Goal: Task Accomplishment & Management: Use online tool/utility

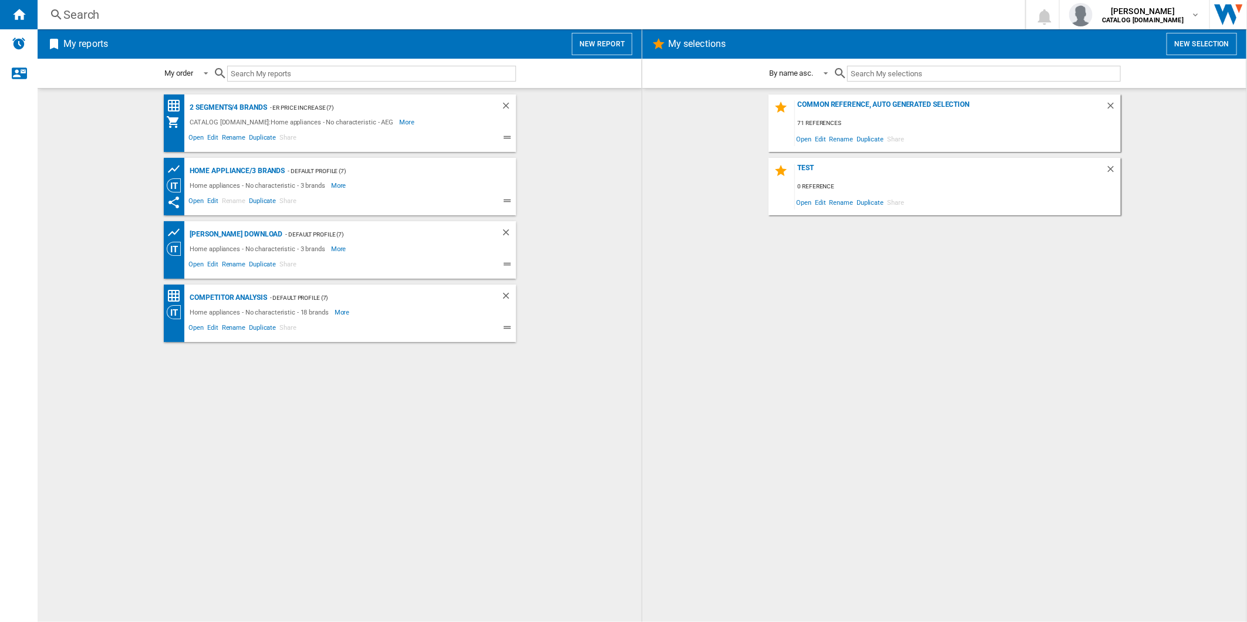
click at [602, 42] on button "New report" at bounding box center [602, 44] width 60 height 22
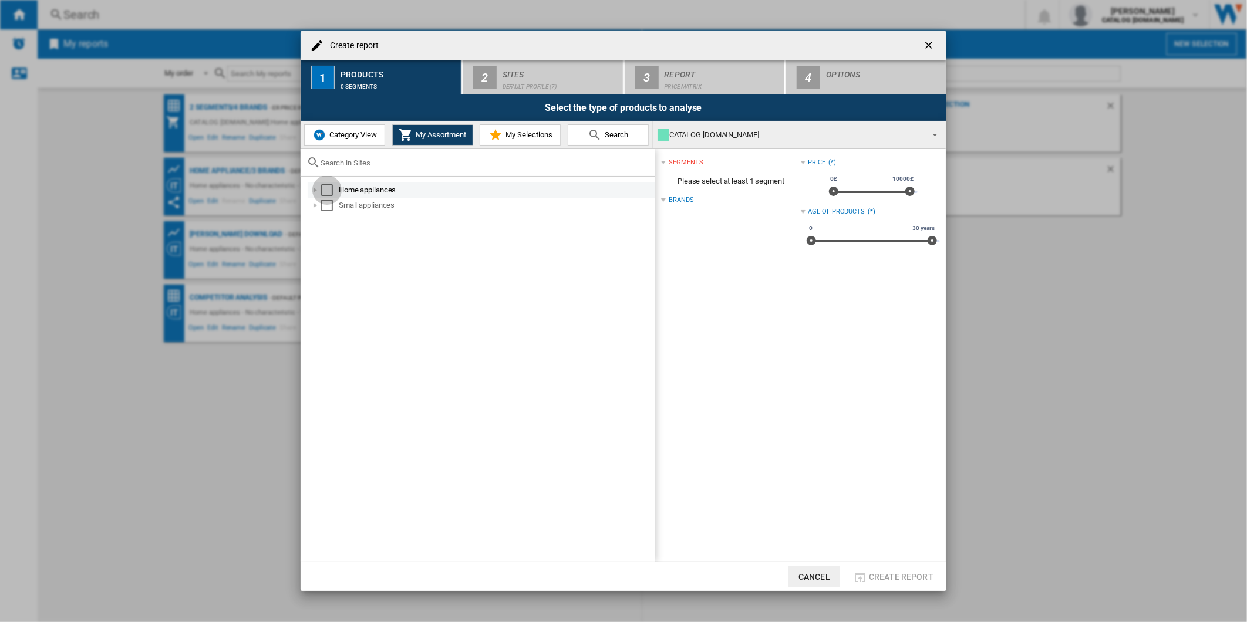
click at [325, 184] on div "Select" at bounding box center [327, 190] width 12 height 12
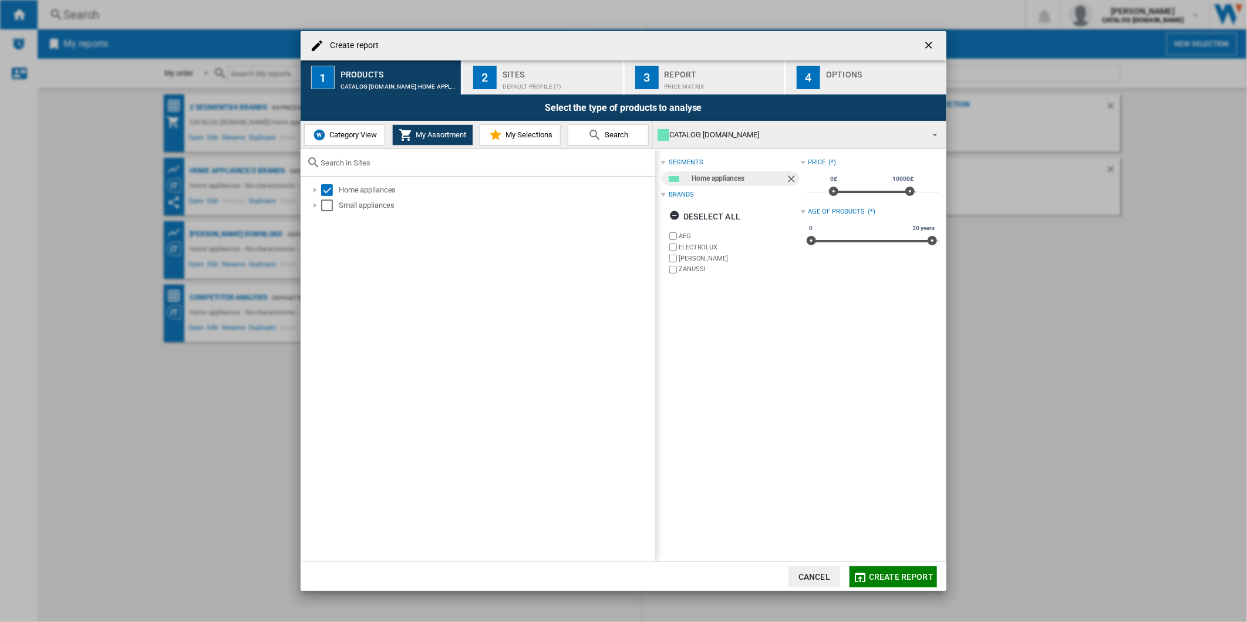
drag, startPoint x: 713, startPoint y: 253, endPoint x: 708, endPoint y: 250, distance: 6.4
click at [710, 251] on div "AEG ELECTROLUX [PERSON_NAME] [GEOGRAPHIC_DATA]" at bounding box center [733, 253] width 133 height 45
click at [700, 250] on label "ELECTROLUX" at bounding box center [740, 247] width 122 height 9
click at [693, 260] on label "[PERSON_NAME]" at bounding box center [740, 258] width 122 height 9
click at [690, 267] on label "ZANUSSI" at bounding box center [740, 269] width 122 height 9
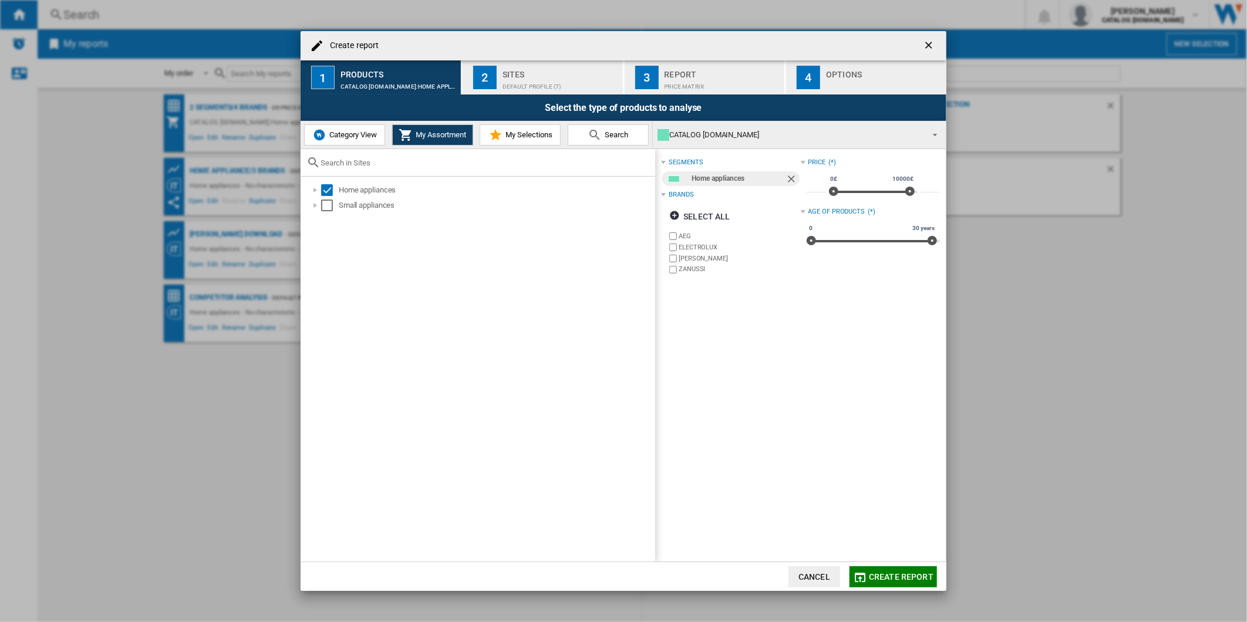
click at [566, 72] on div "Sites" at bounding box center [561, 71] width 116 height 12
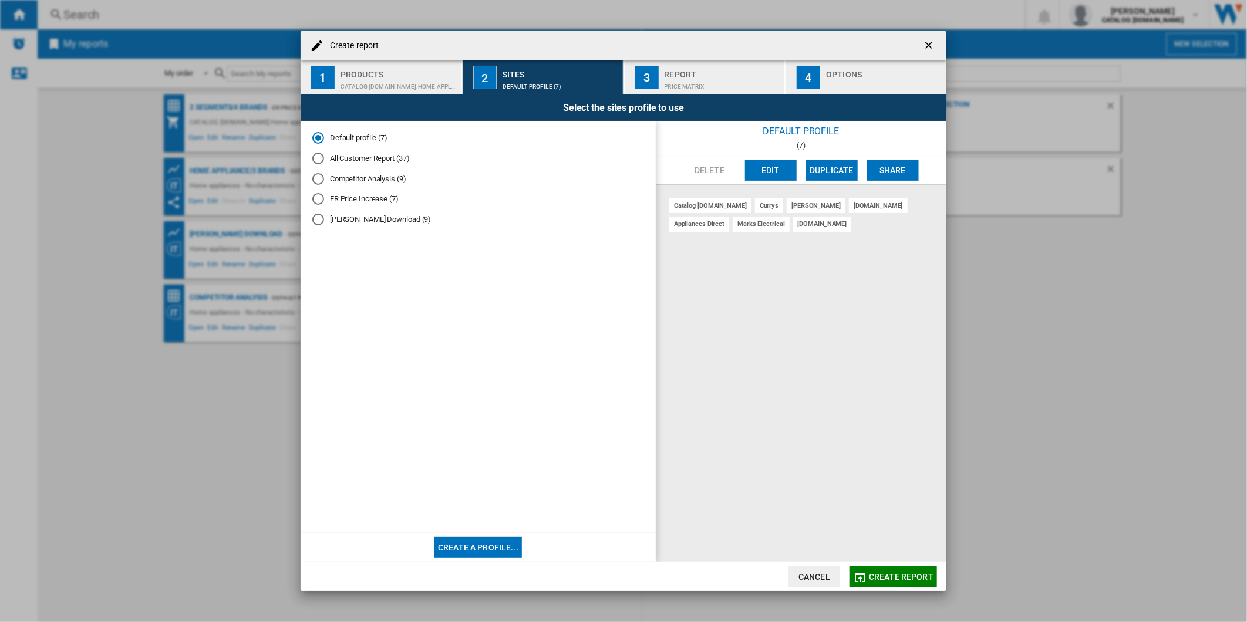
click at [763, 173] on button "Edit" at bounding box center [771, 170] width 52 height 21
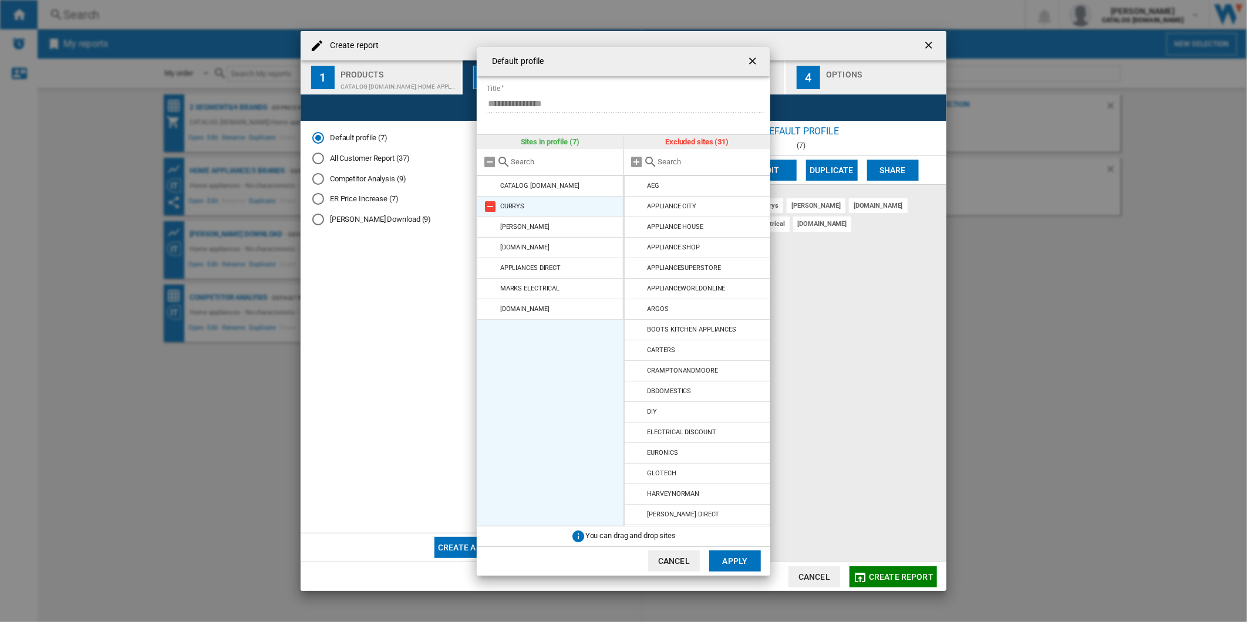
click at [494, 207] on md-icon at bounding box center [490, 207] width 14 height 14
click at [494, 220] on md-icon at bounding box center [490, 227] width 14 height 14
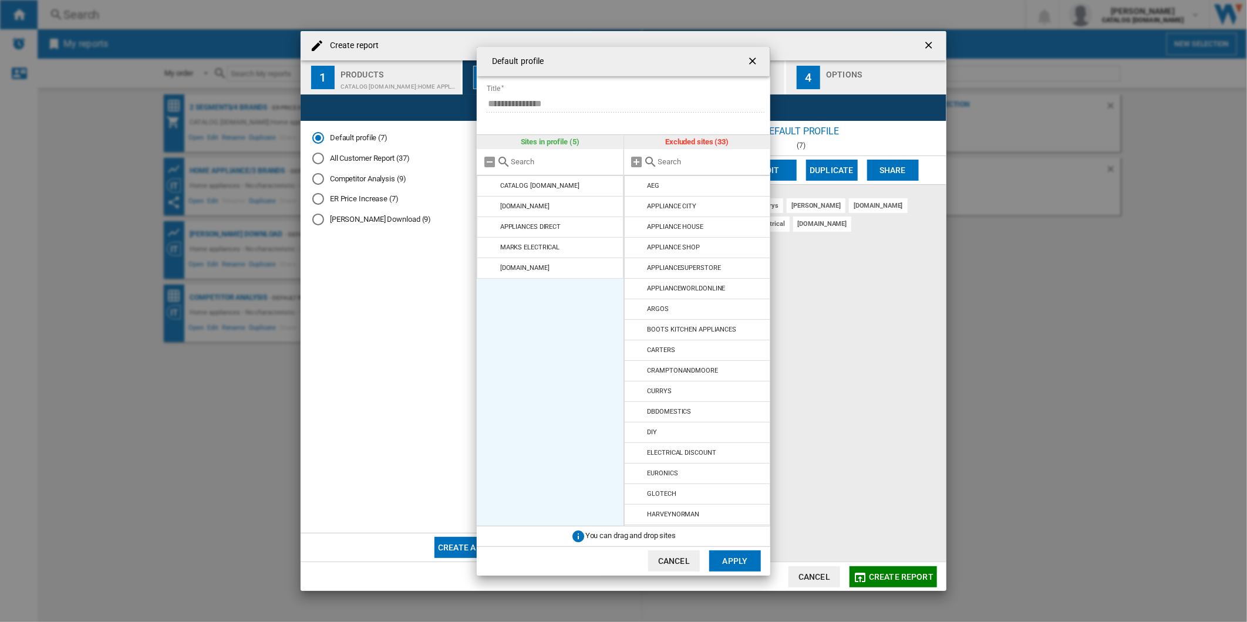
click at [494, 207] on md-icon at bounding box center [490, 207] width 14 height 14
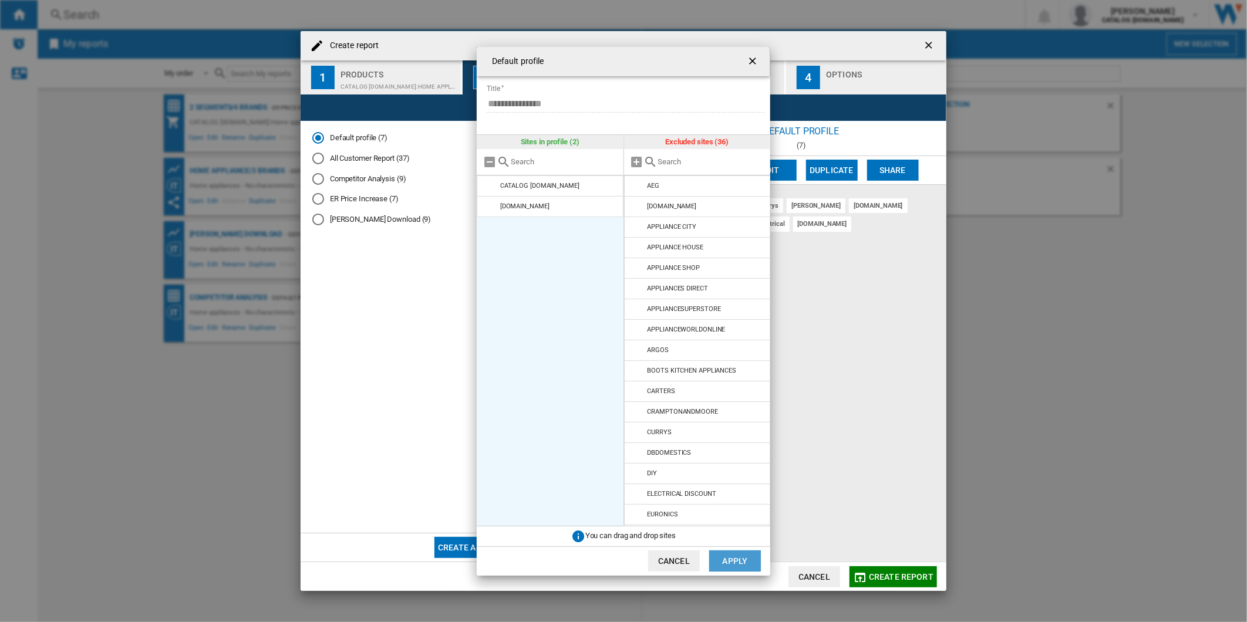
click at [742, 562] on button "Apply" at bounding box center [735, 561] width 52 height 21
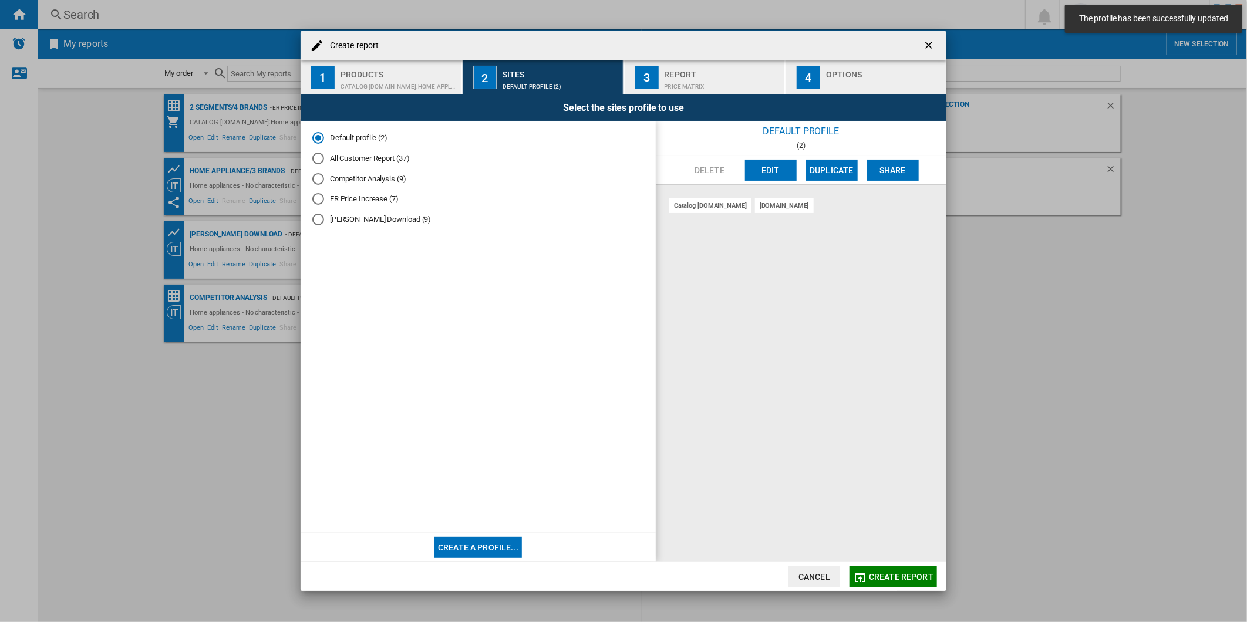
click at [677, 85] on div "Price Matrix" at bounding box center [723, 84] width 116 height 12
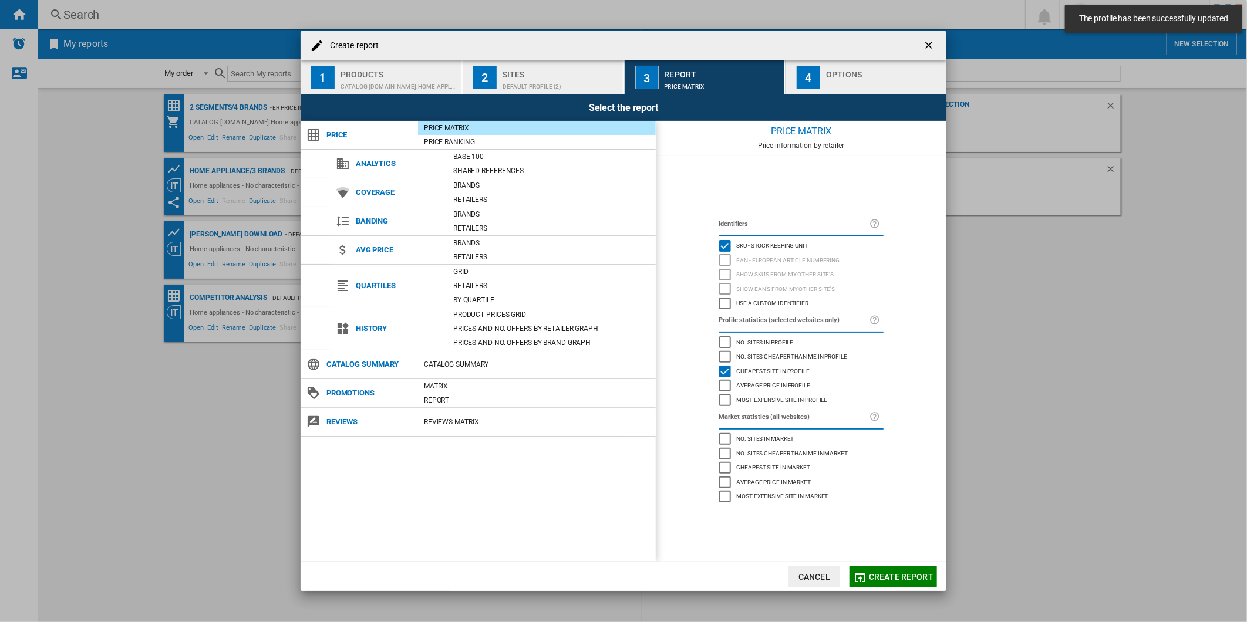
click at [870, 78] on div "button" at bounding box center [884, 84] width 116 height 12
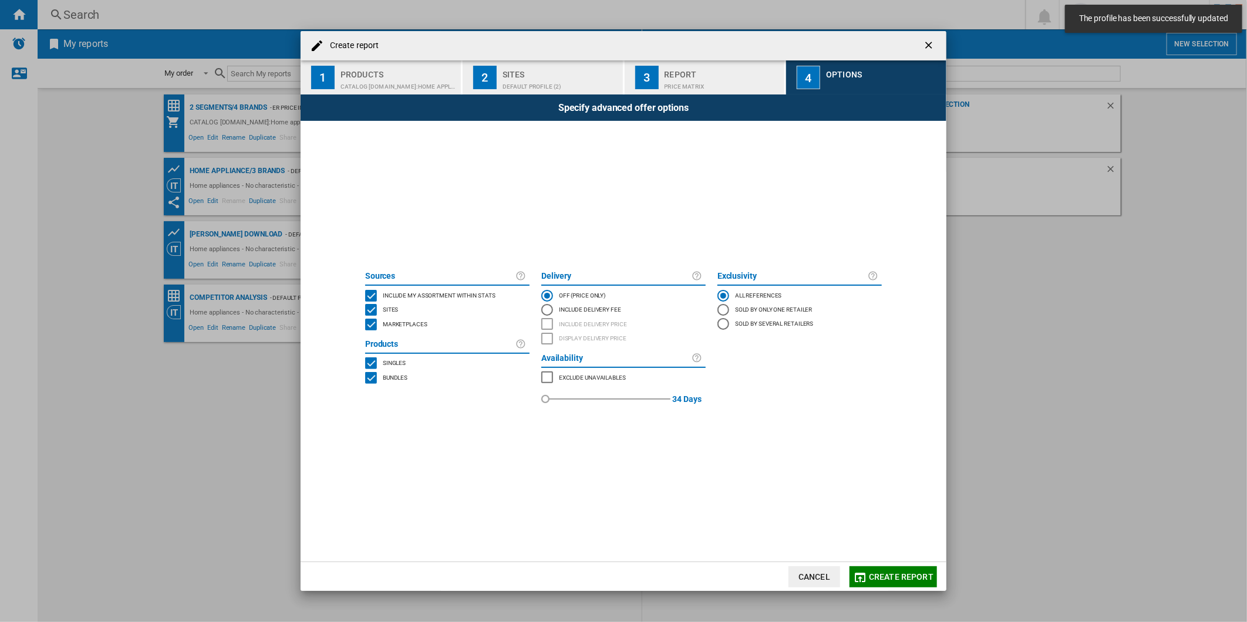
click at [897, 572] on md-dialog-actions "Cancel Create report" at bounding box center [624, 576] width 646 height 29
click at [900, 575] on span "Create report" at bounding box center [901, 576] width 65 height 9
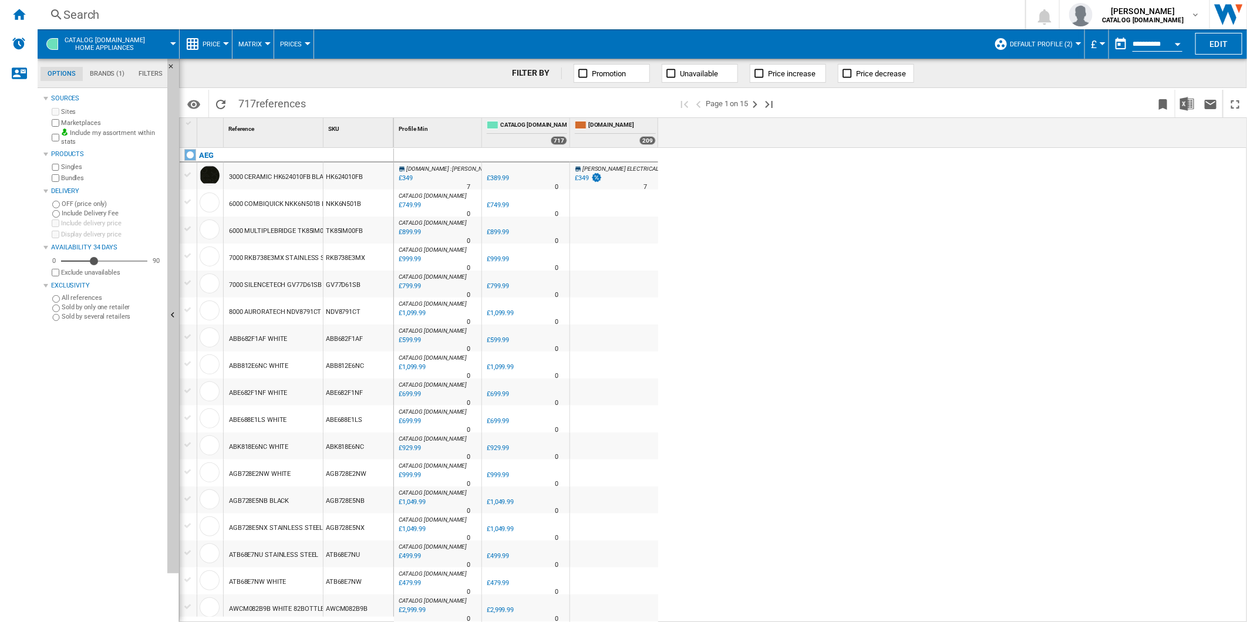
click at [61, 124] on label "Marketplaces" at bounding box center [112, 123] width 102 height 9
click at [1190, 100] on img "Download in Excel" at bounding box center [1187, 104] width 14 height 14
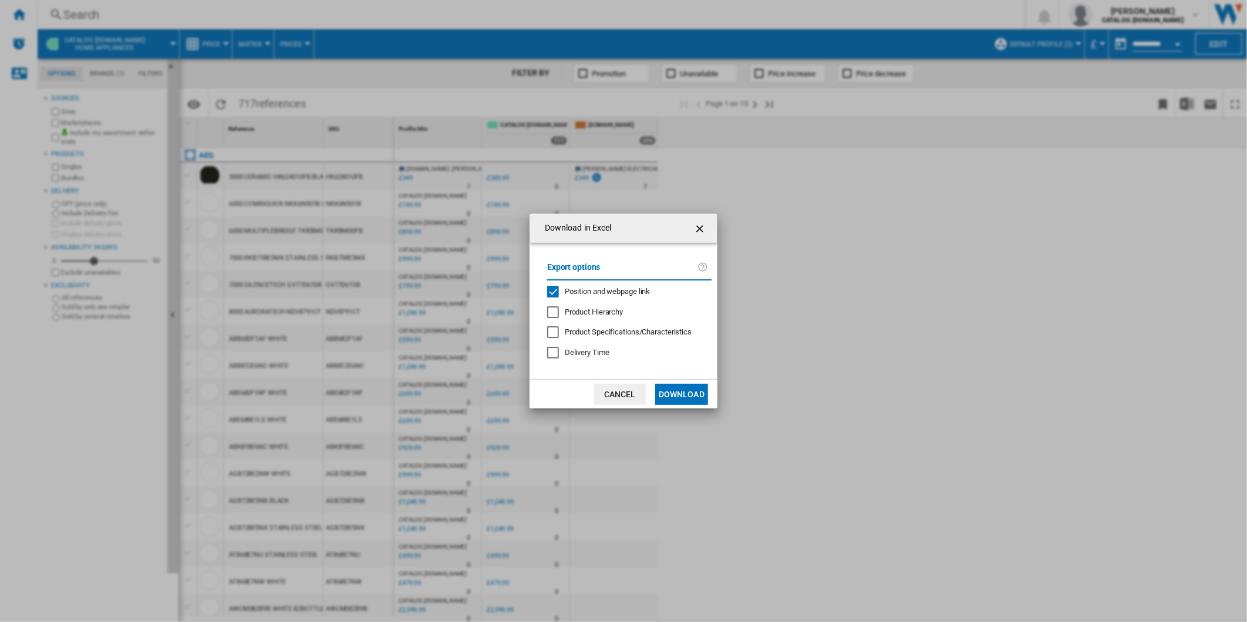
click at [643, 294] on span "Position and webpage link" at bounding box center [608, 291] width 86 height 9
click at [682, 391] on button "Download" at bounding box center [681, 394] width 53 height 21
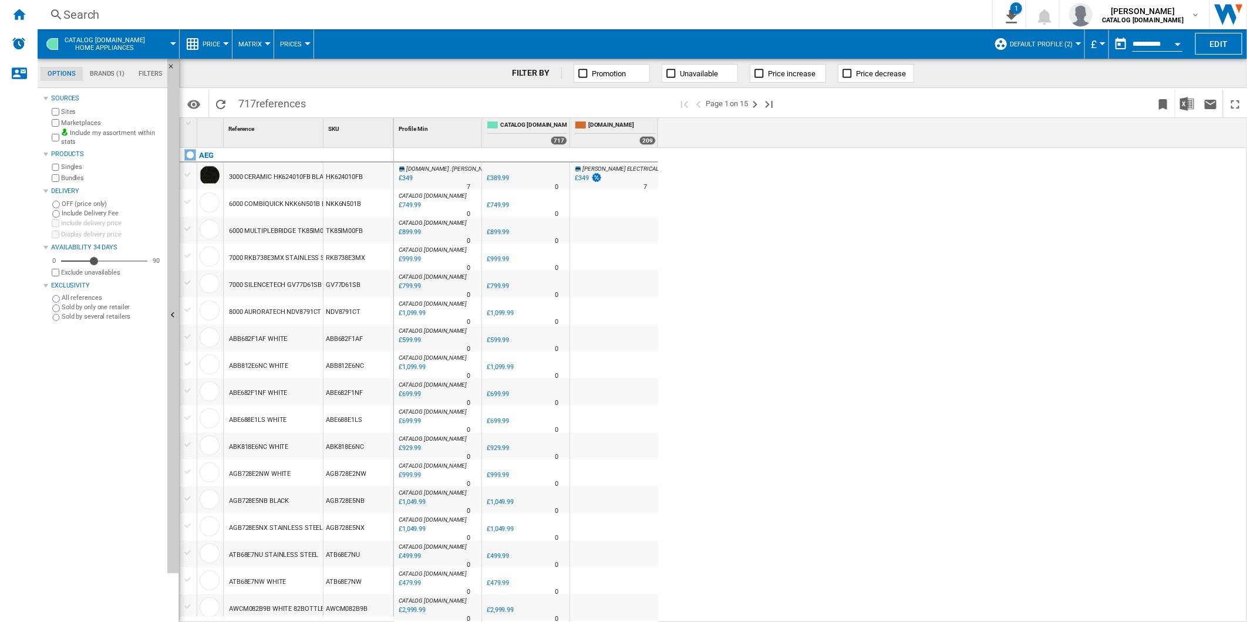
click at [781, 313] on div "[DOMAIN_NAME] : [PERSON_NAME] ELECTRICAL -10.5 % £349 % N/A 7 [DOMAIN_NAME] : […" at bounding box center [821, 385] width 854 height 475
